Goal: Task Accomplishment & Management: Manage account settings

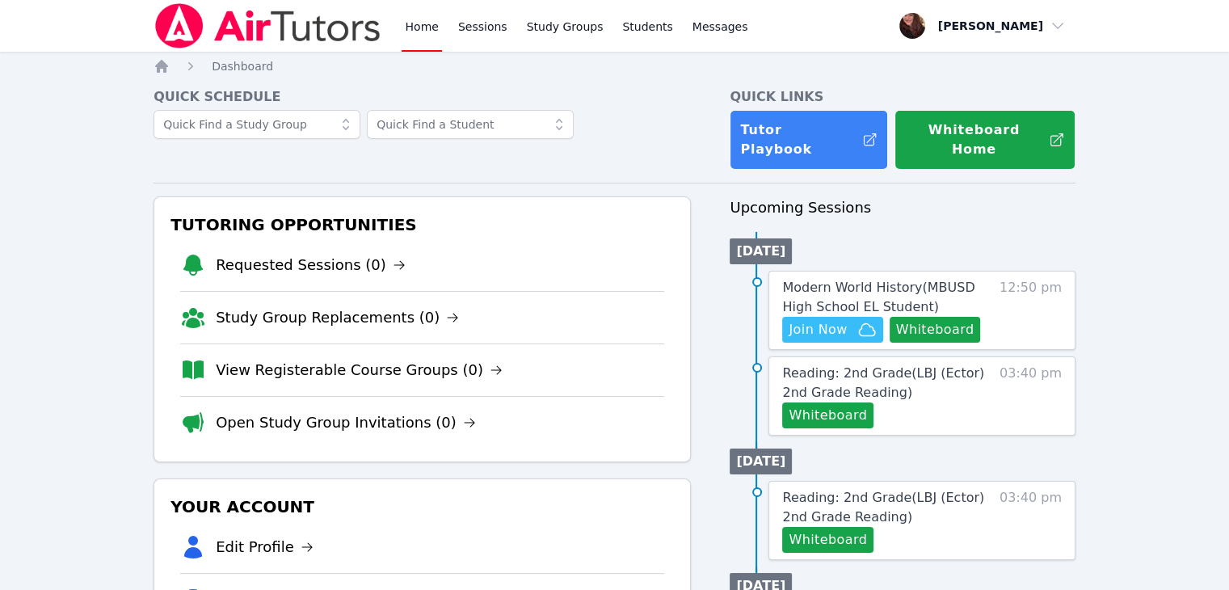
click at [799, 326] on div "Modern World History ( MBUSD High School EL Student ) Hidden Join Now Whiteboar…" at bounding box center [921, 310] width 307 height 79
click at [813, 320] on span "Join Now" at bounding box center [817, 329] width 58 height 19
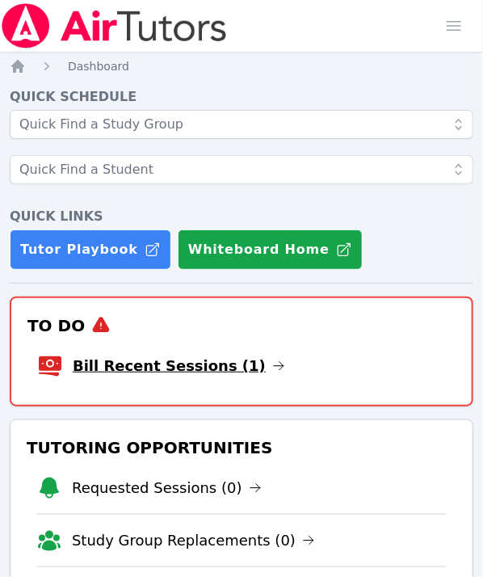
click at [142, 372] on link "Bill Recent Sessions (1)" at bounding box center [179, 366] width 212 height 23
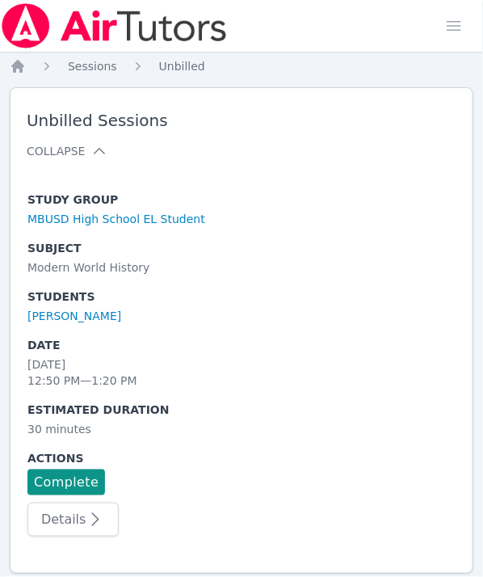
scroll to position [12, 0]
click at [90, 469] on link "Complete" at bounding box center [66, 482] width 78 height 26
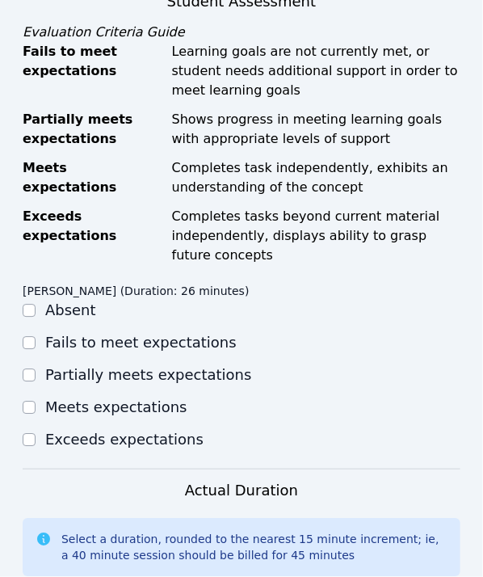
scroll to position [820, 0]
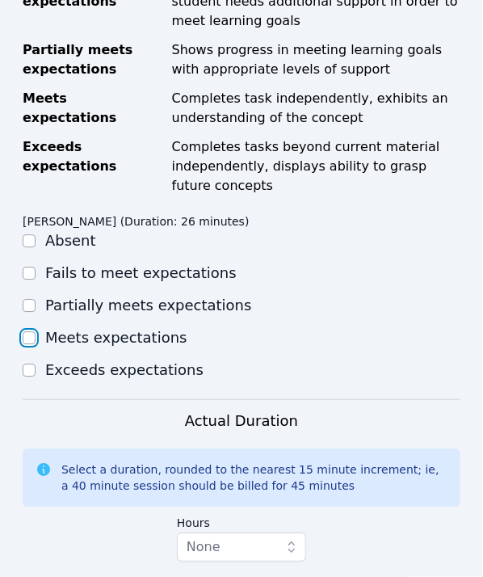
click at [33, 337] on input "Meets expectations" at bounding box center [29, 337] width 13 height 13
checkbox input "true"
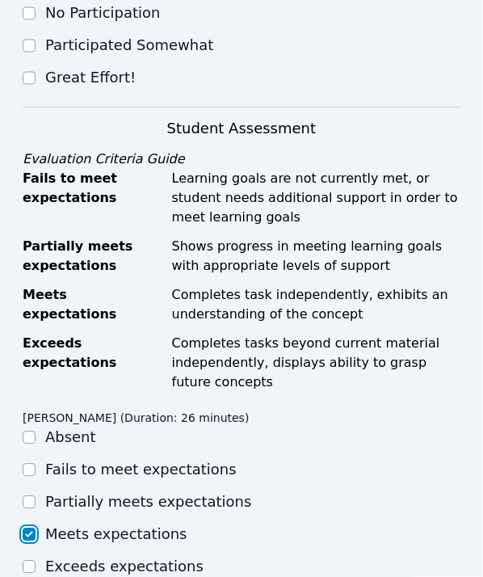
scroll to position [497, 0]
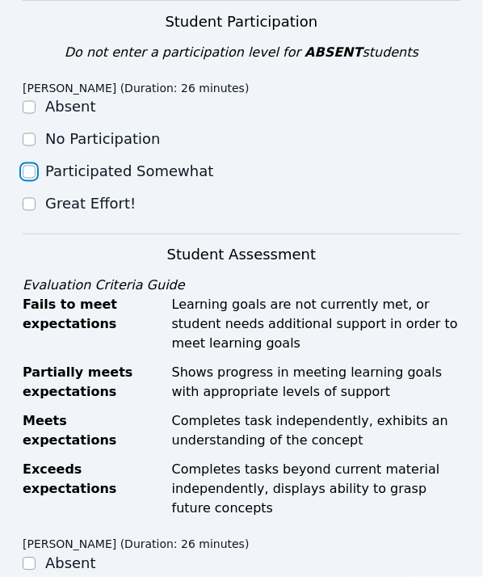
click at [29, 167] on input "Participated Somewhat" at bounding box center [29, 172] width 13 height 13
checkbox input "true"
click at [31, 199] on input "Great Effort!" at bounding box center [29, 204] width 13 height 13
checkbox input "true"
checkbox input "false"
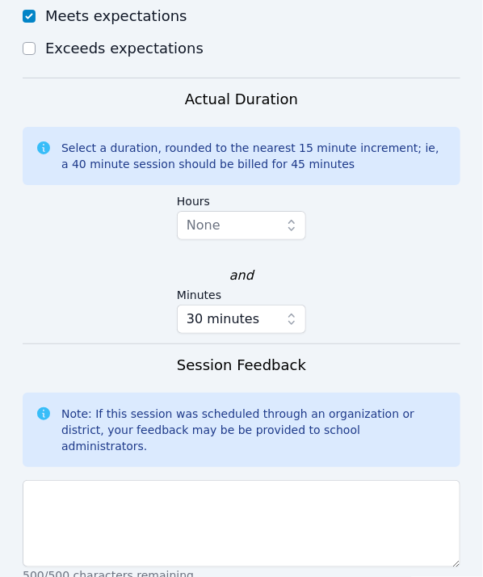
scroll to position [1385, 0]
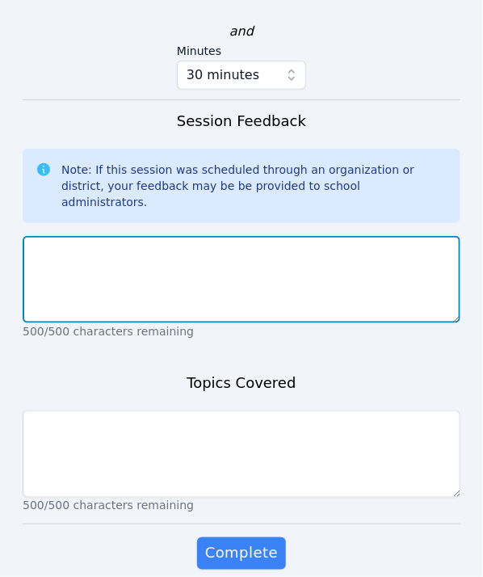
click at [180, 281] on textarea at bounding box center [242, 279] width 438 height 87
type textarea "Hard working and focused"
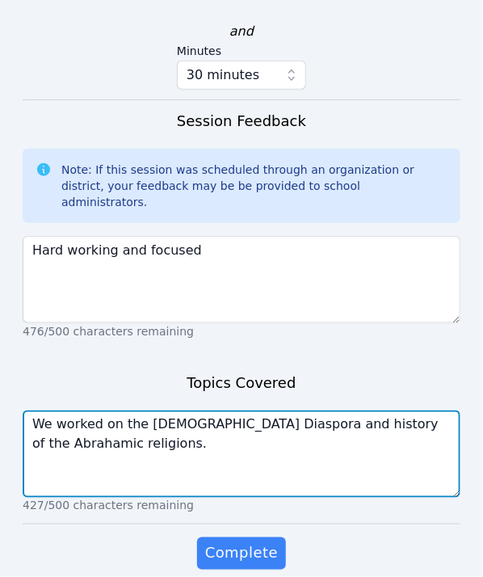
click at [98, 427] on textarea "We worked on the Jewish Diaspora and history of the Abrahamic religions." at bounding box center [242, 453] width 438 height 87
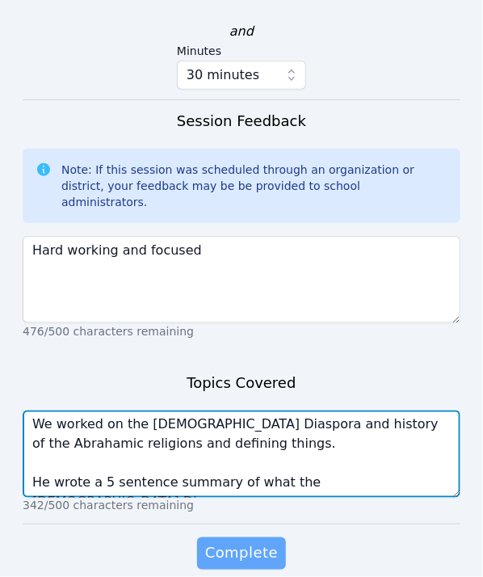
type textarea "We worked on the Jewish Diaspora and history of the Abrahamic religions and def…"
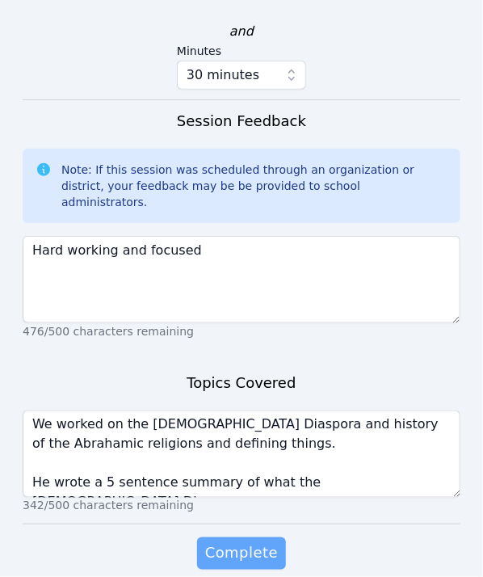
click at [265, 547] on button "Complete" at bounding box center [241, 553] width 89 height 32
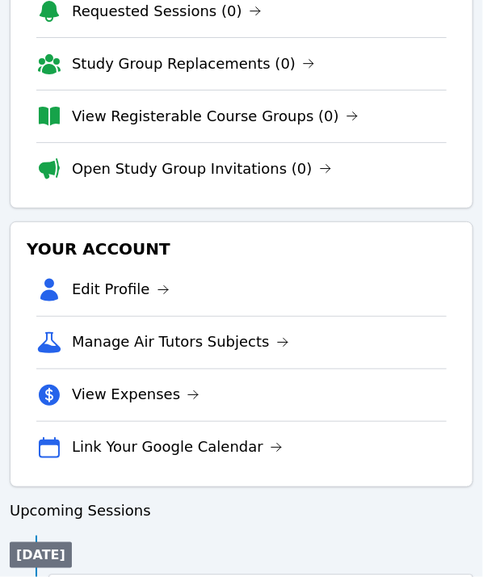
scroll to position [565, 0]
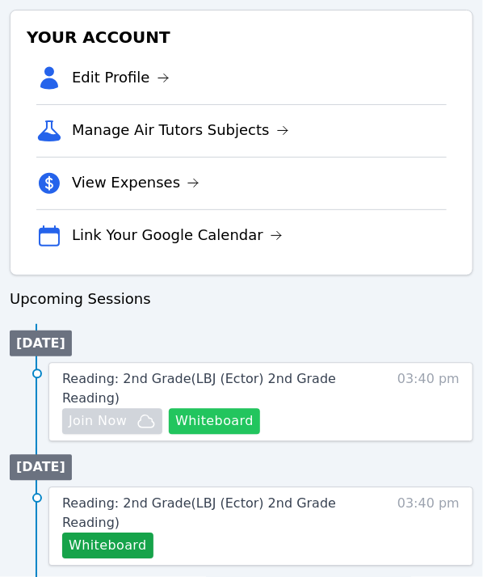
click at [243, 409] on button "Whiteboard" at bounding box center [214, 422] width 91 height 26
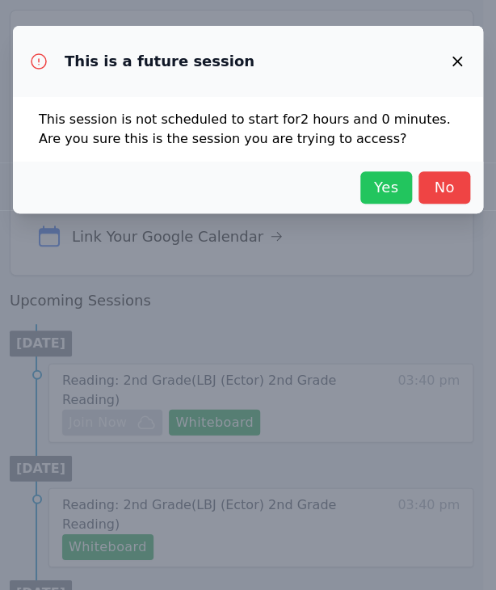
click at [400, 197] on span "Yes" at bounding box center [386, 187] width 36 height 23
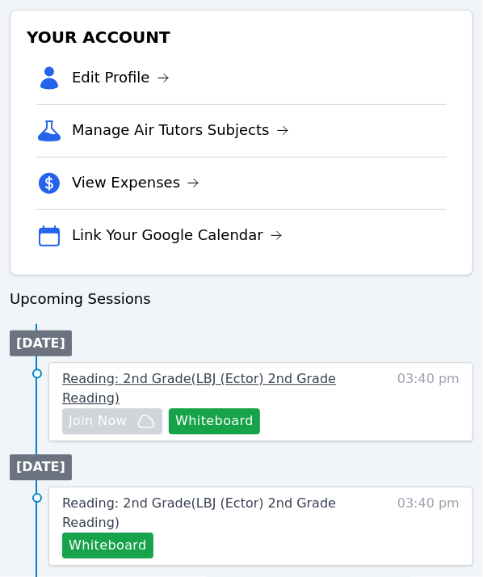
click at [234, 380] on span "Reading: 2nd Grade ( LBJ (Ector) 2nd Grade Reading )" at bounding box center [199, 389] width 274 height 35
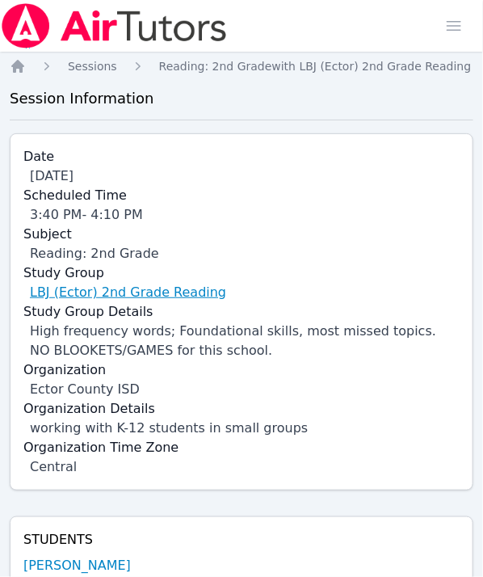
click at [107, 285] on link "LBJ (Ector) 2nd Grade Reading" at bounding box center [128, 292] width 196 height 19
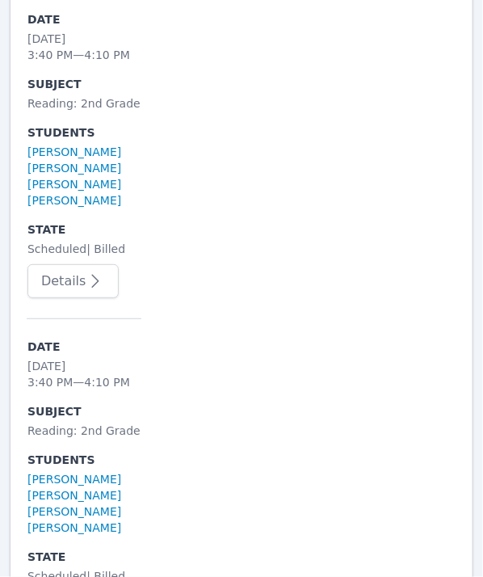
scroll to position [4685, 0]
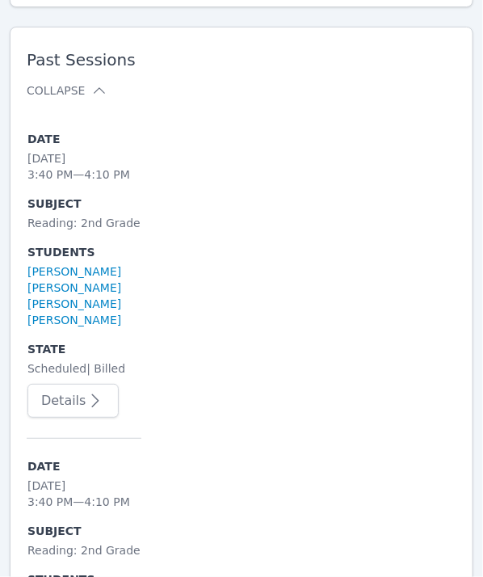
click at [86, 397] on icon "button" at bounding box center [95, 400] width 19 height 19
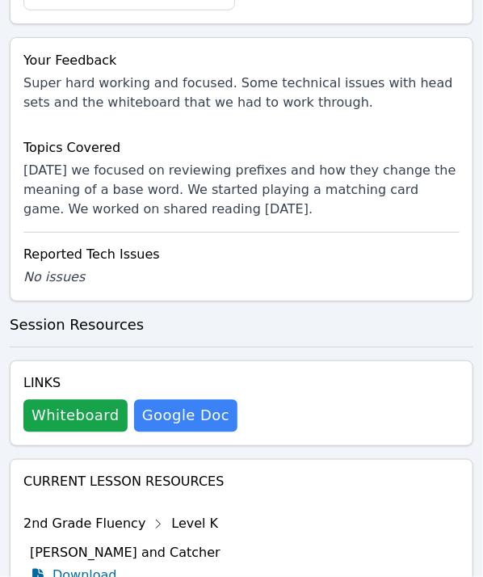
scroll to position [1394, 0]
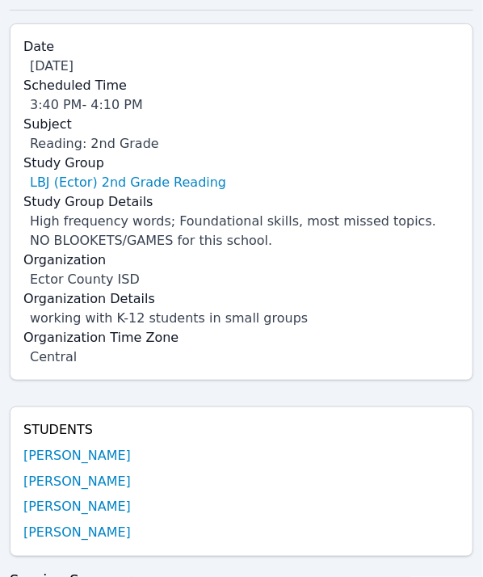
scroll to position [0, 0]
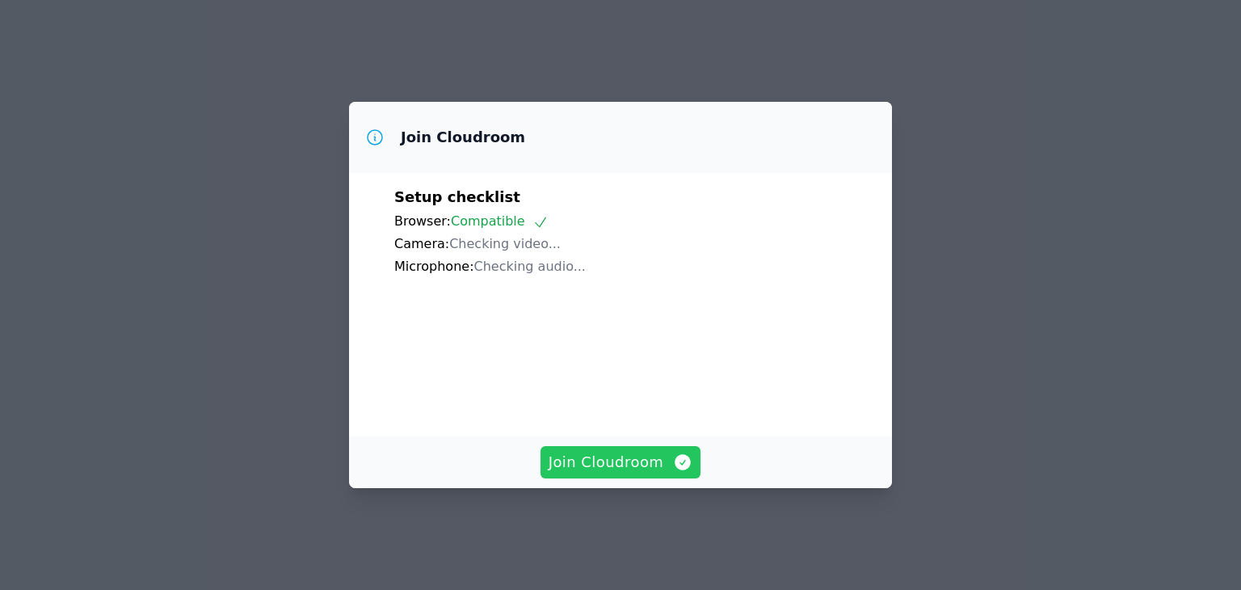
click at [624, 473] on span "Join Cloudroom" at bounding box center [620, 462] width 145 height 23
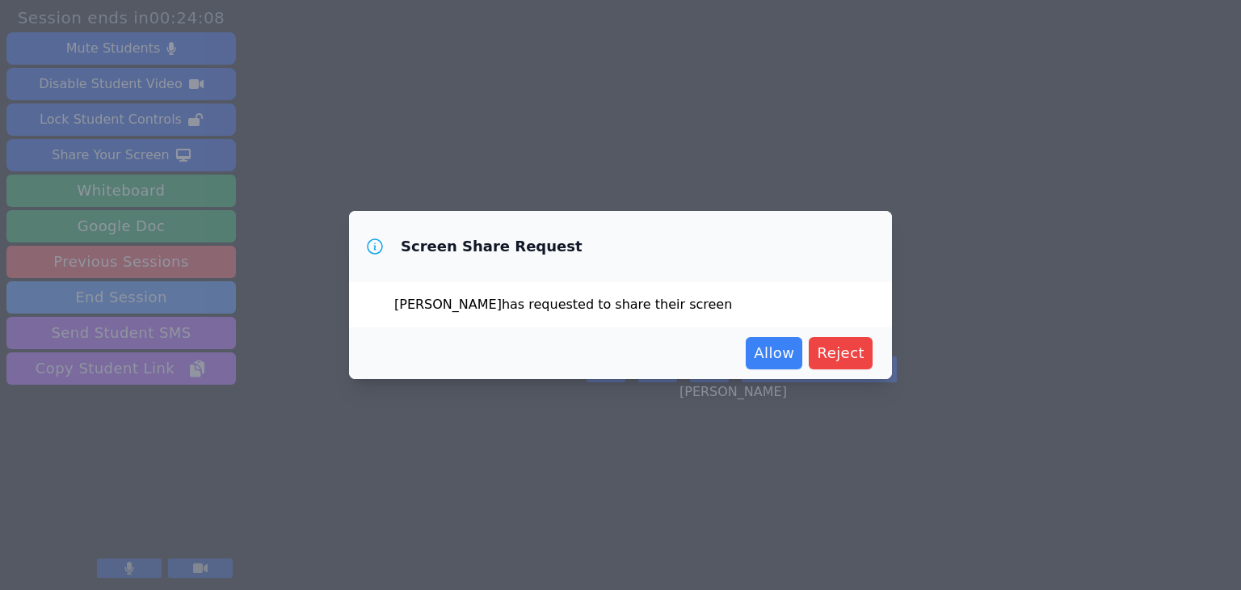
click at [782, 370] on div "Allow Reject" at bounding box center [620, 353] width 543 height 52
click at [782, 355] on span "Allow" at bounding box center [774, 353] width 40 height 23
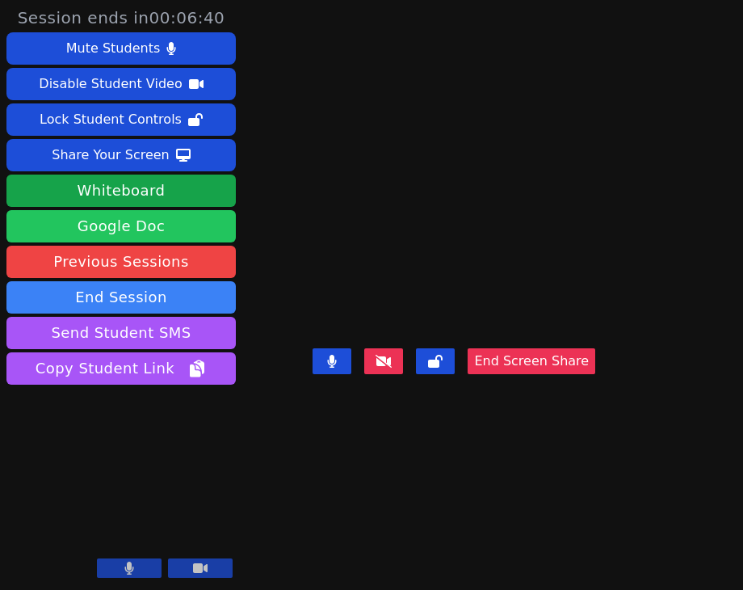
click at [159, 219] on link "Google Doc" at bounding box center [120, 226] width 229 height 32
click at [186, 223] on link "Google Doc" at bounding box center [120, 226] width 229 height 32
click at [137, 231] on link "Google Doc" at bounding box center [120, 226] width 229 height 32
